Goal: Information Seeking & Learning: Check status

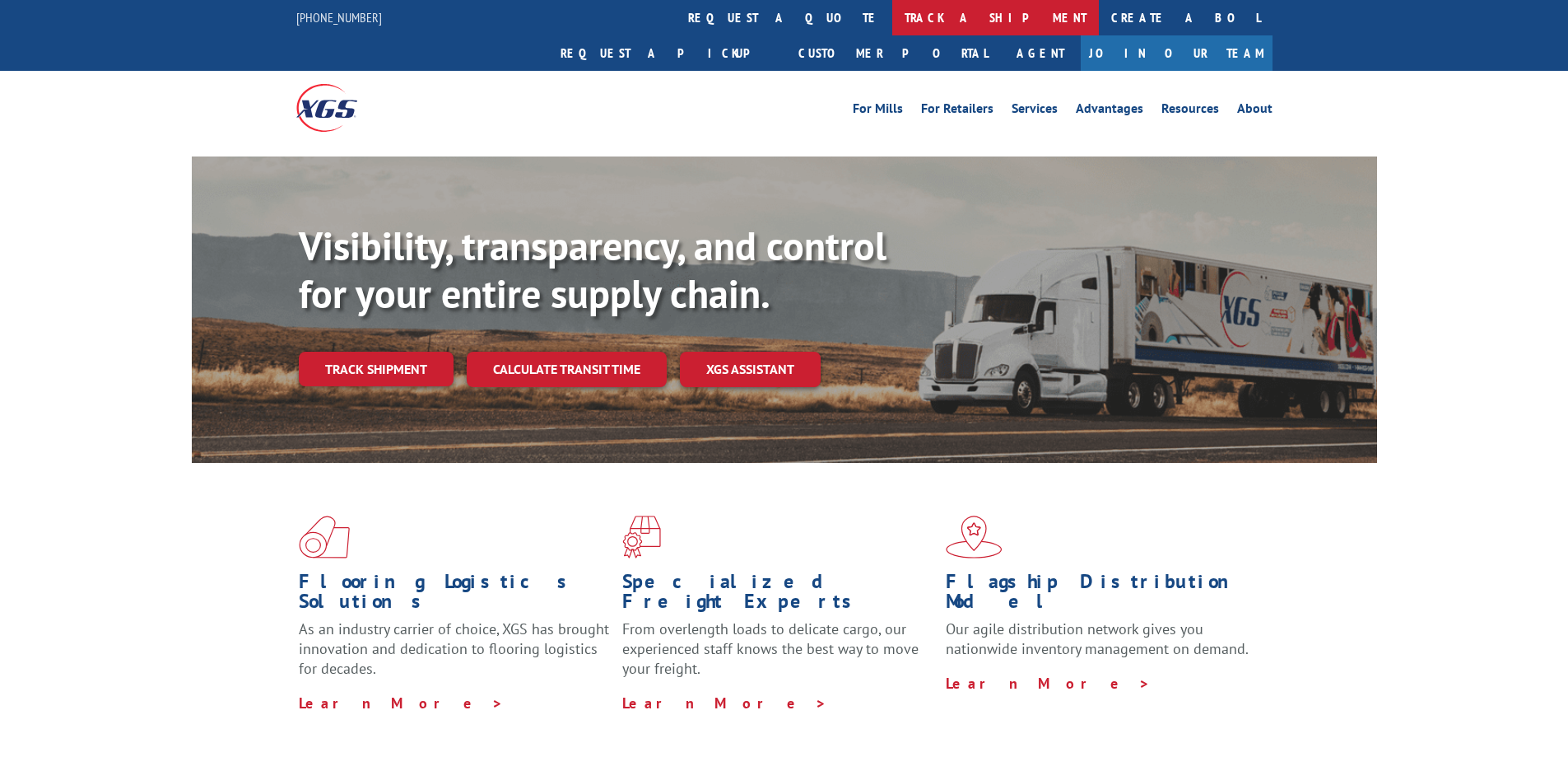
click at [892, 14] on link "track a shipment" at bounding box center [995, 17] width 206 height 36
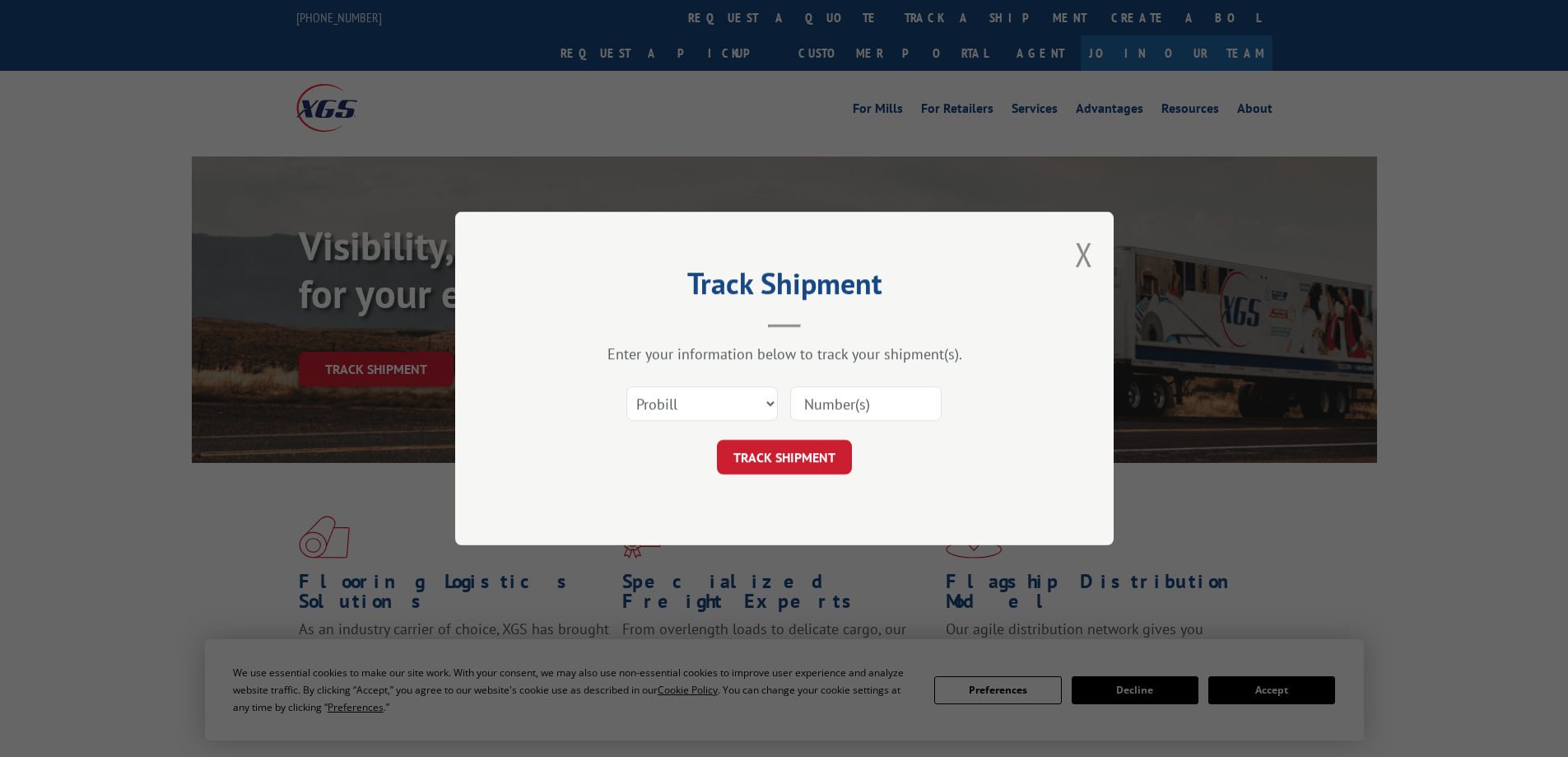
click at [822, 404] on input at bounding box center [866, 403] width 151 height 35
type input "17687690"
click at [772, 451] on button "TRACK SHIPMENT" at bounding box center [784, 457] width 135 height 35
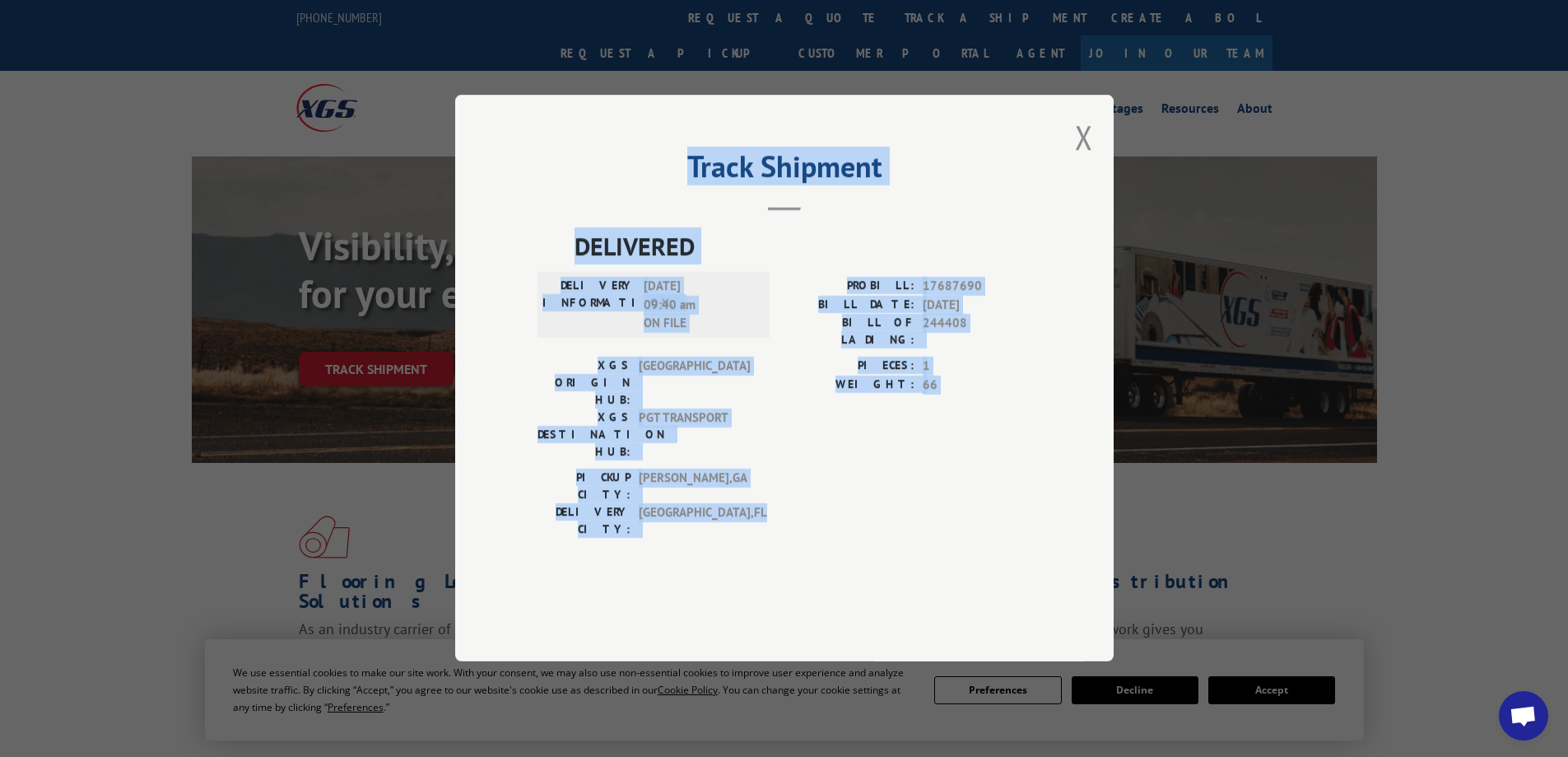
drag, startPoint x: 744, startPoint y: 491, endPoint x: 635, endPoint y: 217, distance: 294.9
click at [635, 217] on div "Track Shipment DELIVERED DELIVERY INFORMATION: [DATE] 09:40 am ON FILE PROBILL:…" at bounding box center [784, 378] width 658 height 567
